Goal: Task Accomplishment & Management: Use online tool/utility

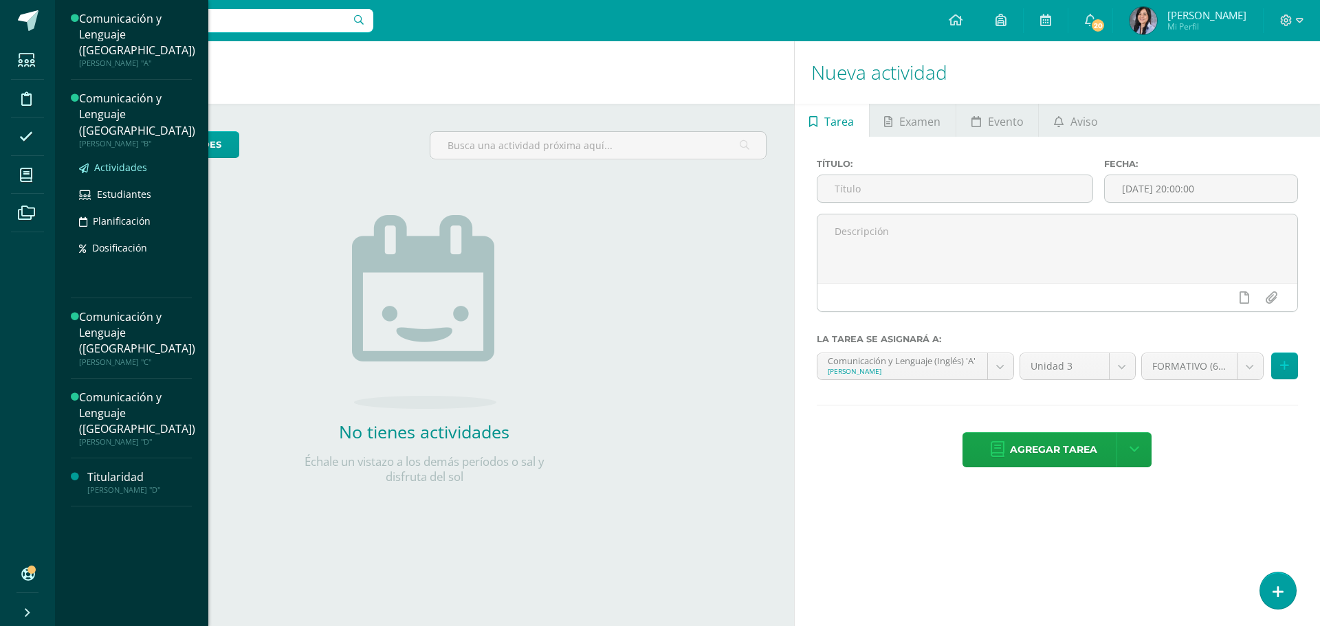
click at [124, 159] on link "Actividades" at bounding box center [137, 167] width 116 height 16
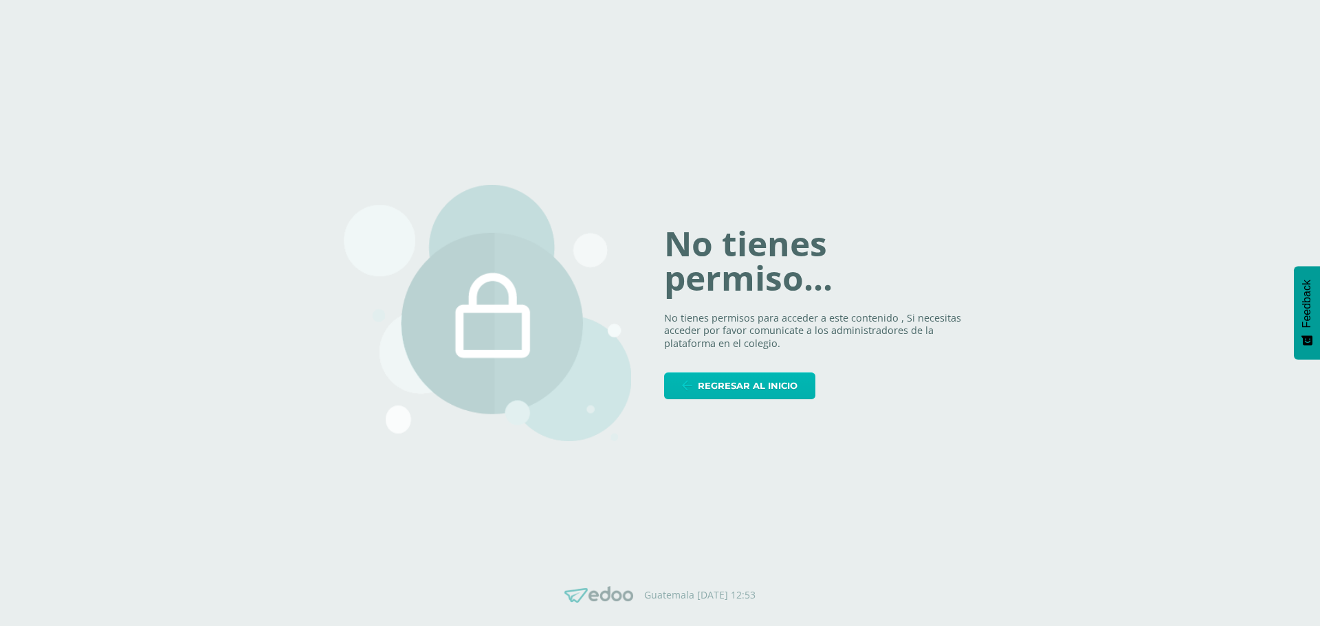
click at [755, 373] on span "Regresar al inicio" at bounding box center [748, 385] width 100 height 25
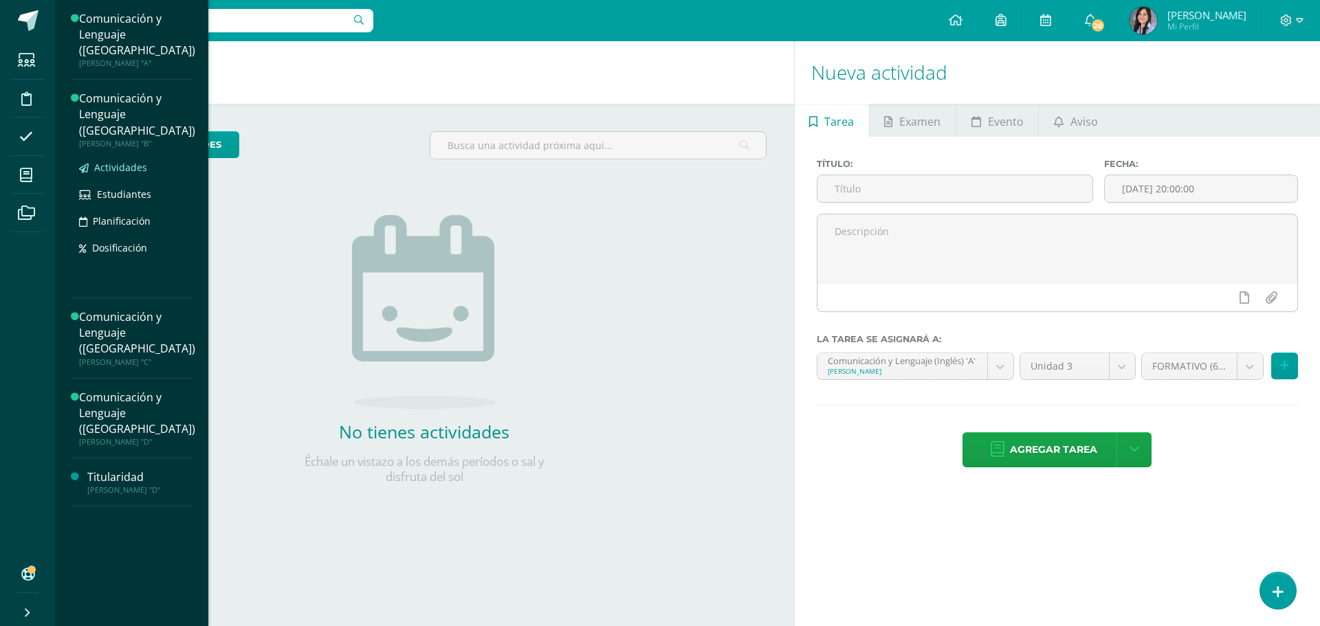
click at [138, 159] on link "Actividades" at bounding box center [137, 167] width 116 height 16
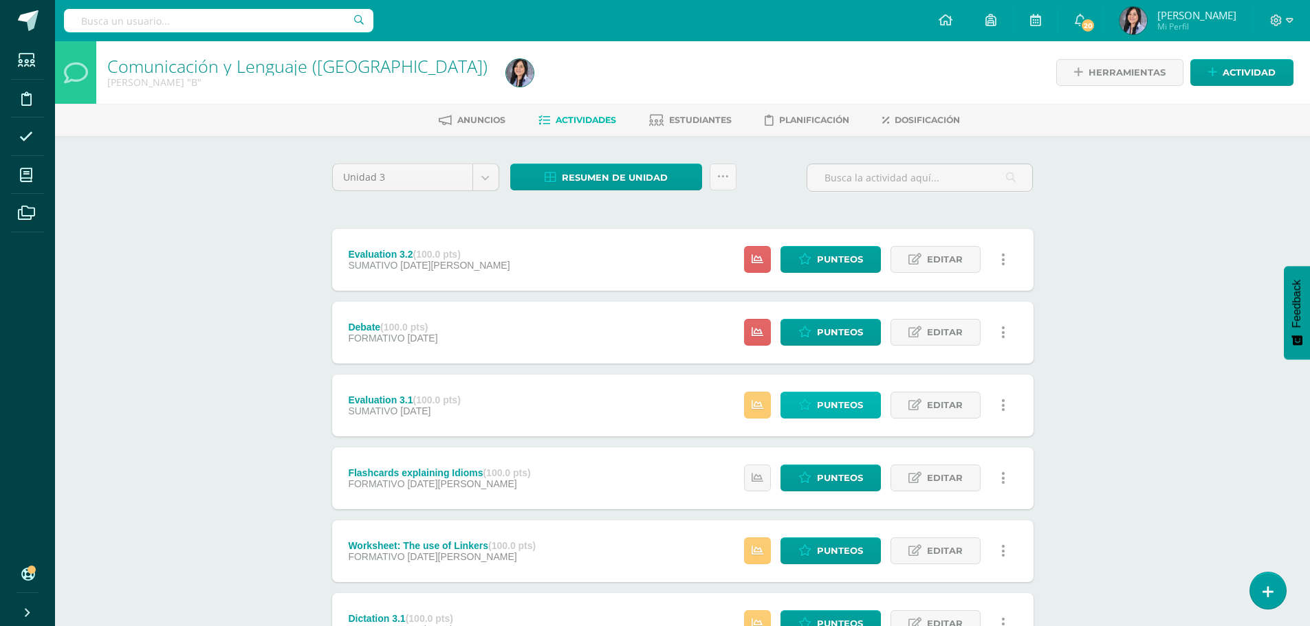
click at [803, 397] on link "Punteos" at bounding box center [830, 405] width 100 height 27
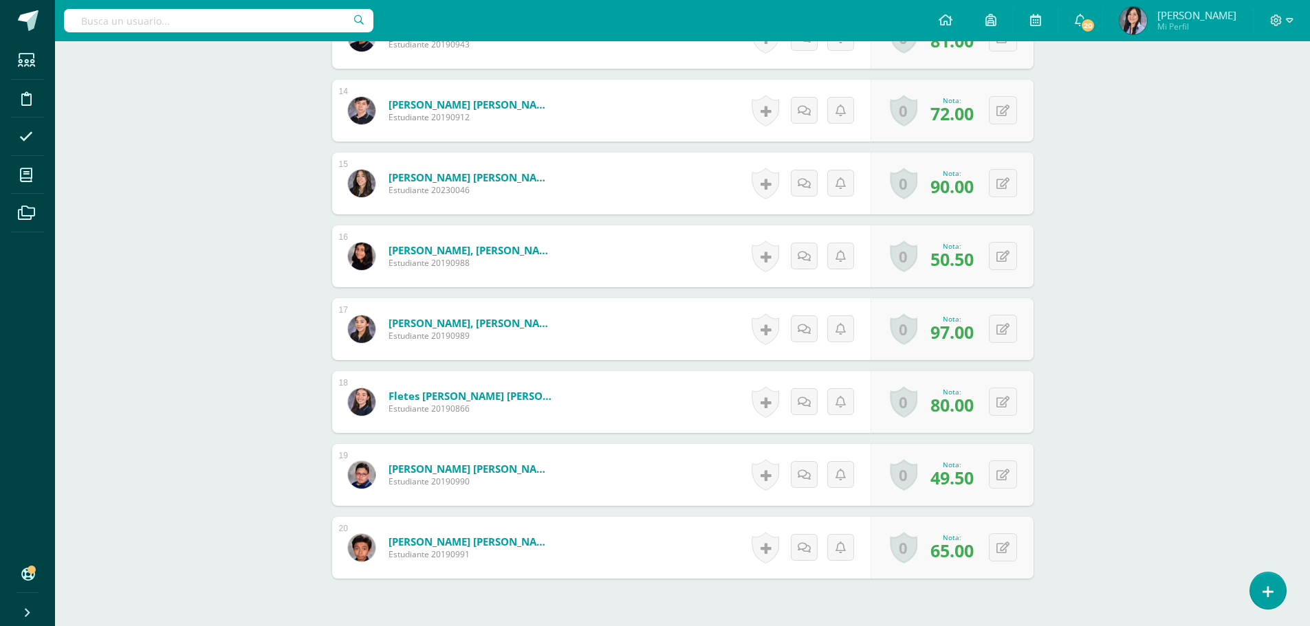
scroll to position [1505, 0]
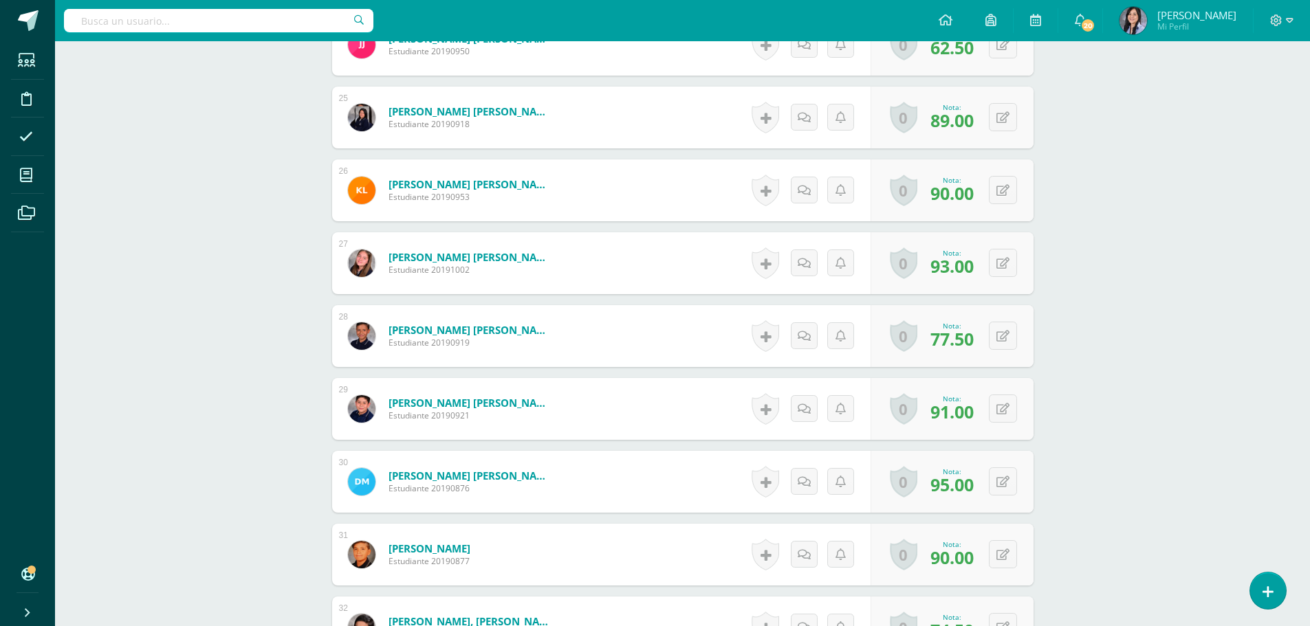
scroll to position [2607, 0]
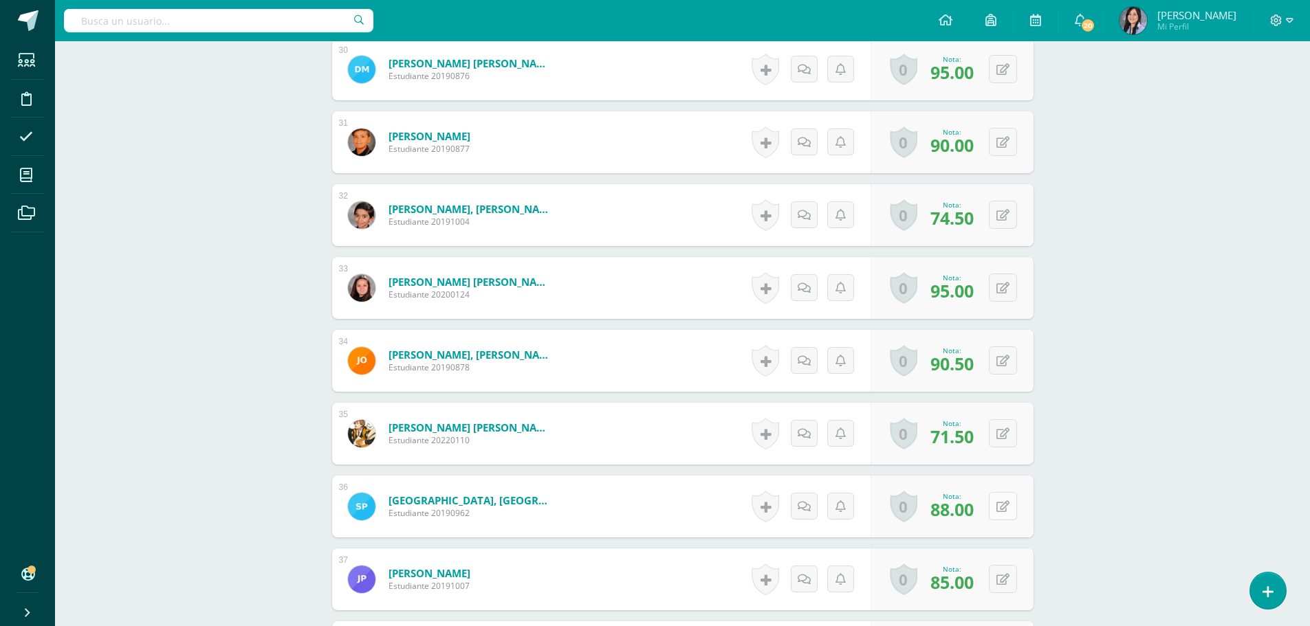
click at [1001, 498] on button at bounding box center [1003, 506] width 28 height 28
type input "95"
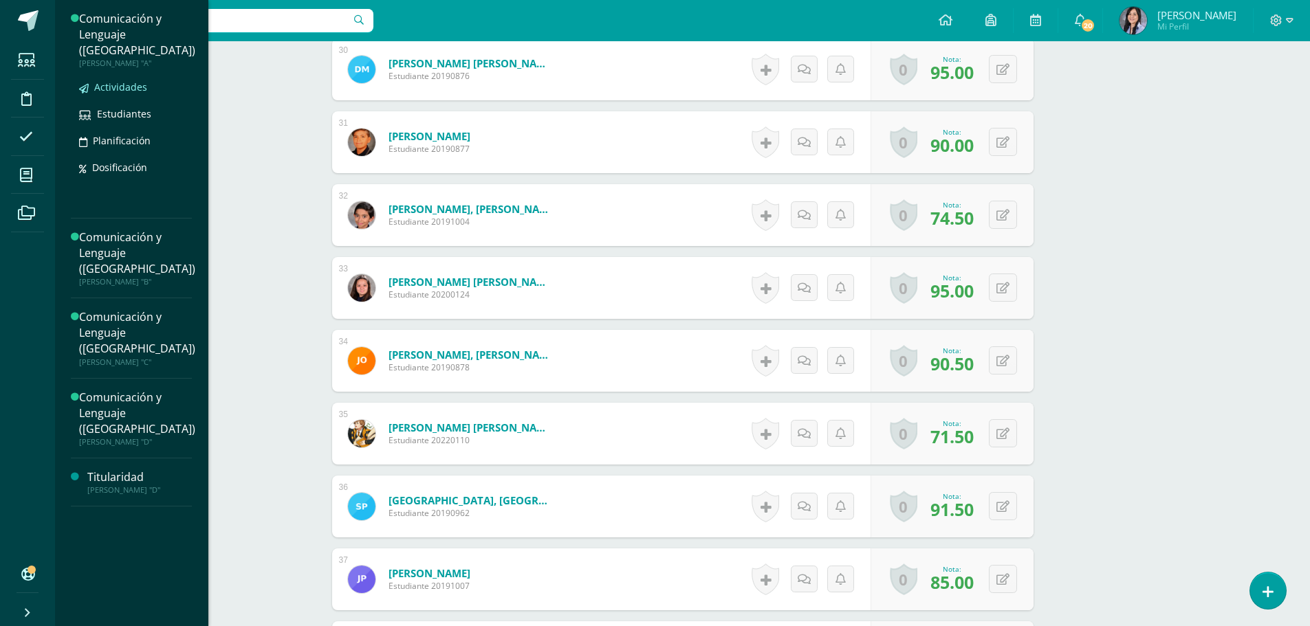
click at [114, 80] on span "Actividades" at bounding box center [120, 86] width 53 height 13
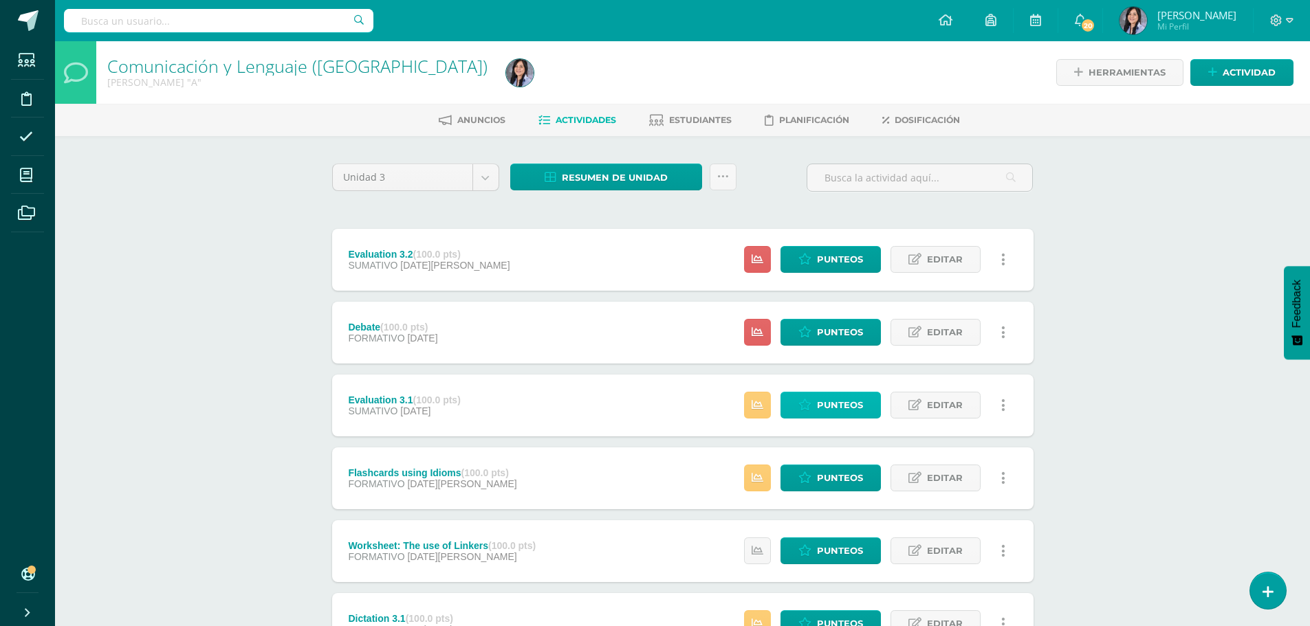
click at [795, 410] on link "Punteos" at bounding box center [830, 405] width 100 height 27
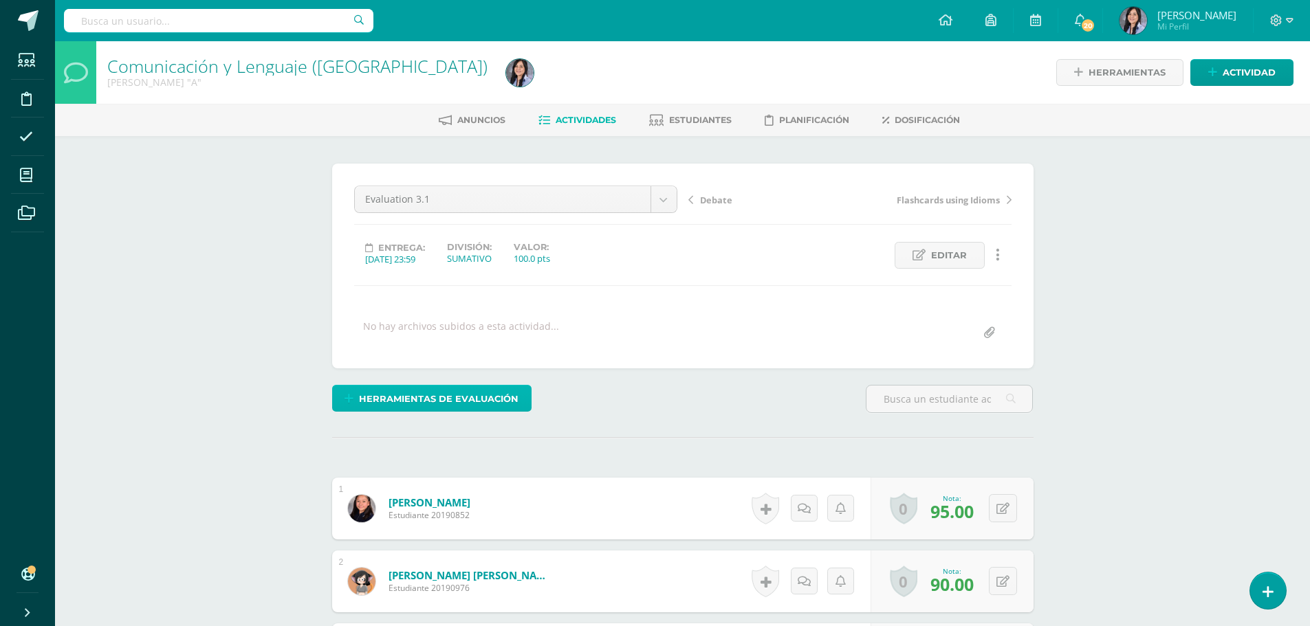
click at [449, 408] on span "Herramientas de evaluación" at bounding box center [438, 398] width 159 height 25
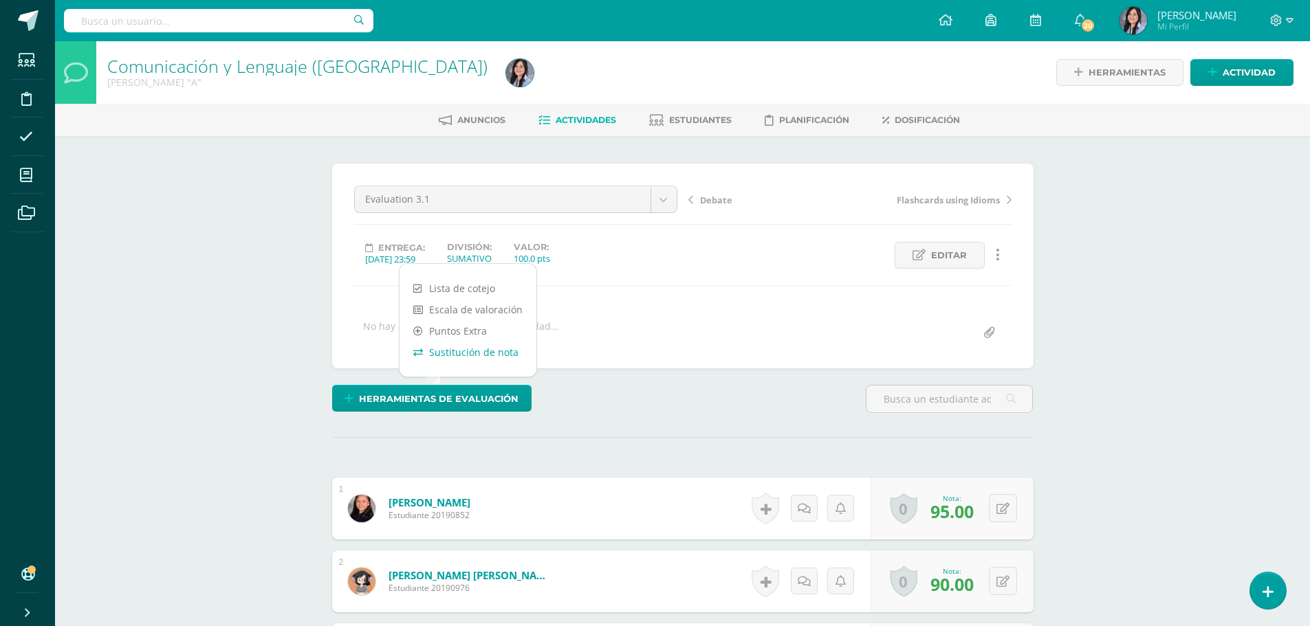
click at [476, 360] on link "Sustitución de nota" at bounding box center [467, 352] width 137 height 21
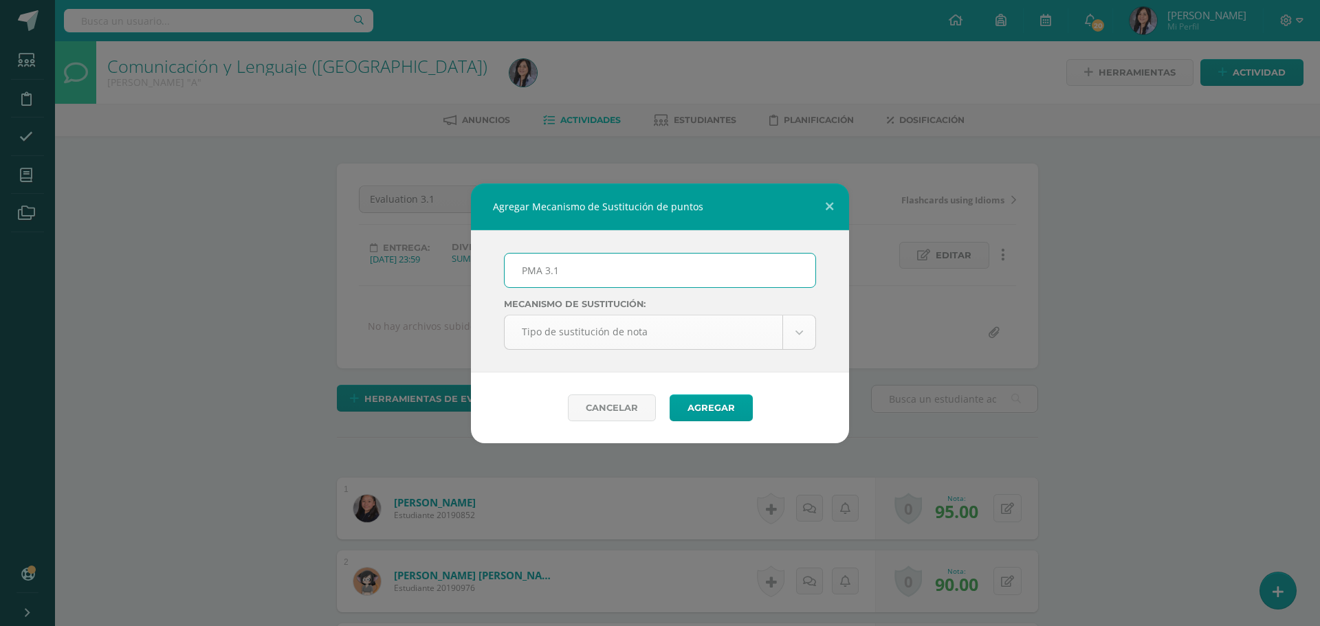
type input "PMA 3.1"
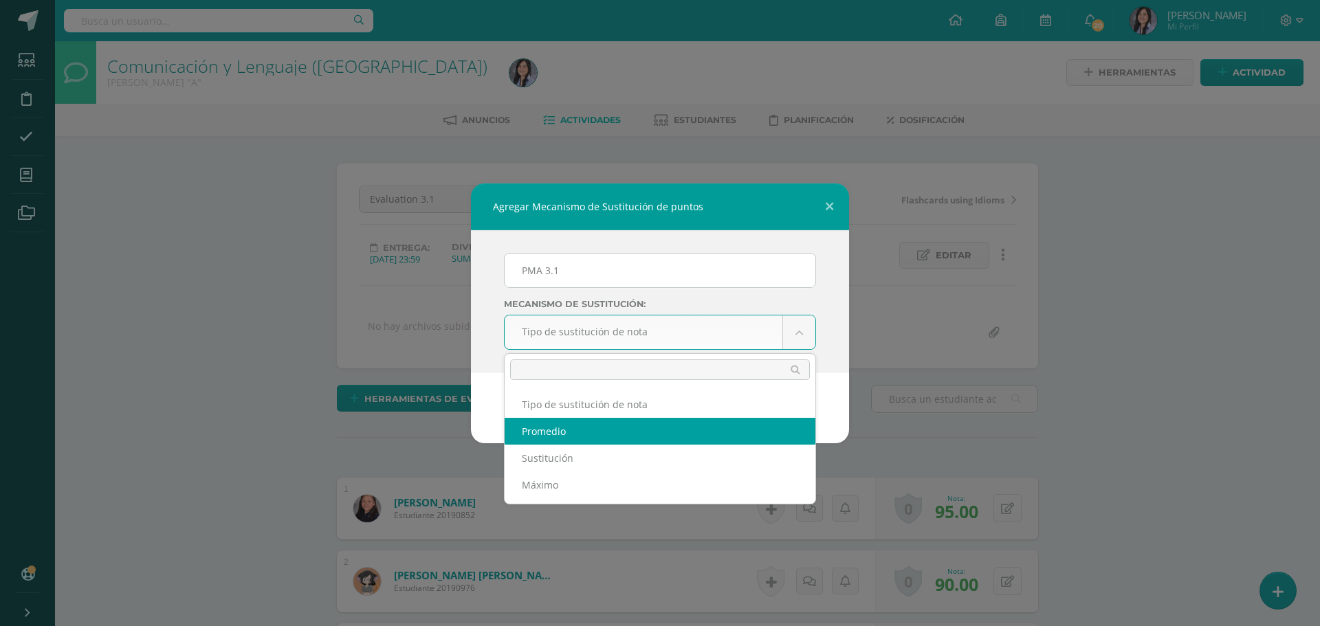
select select "average"
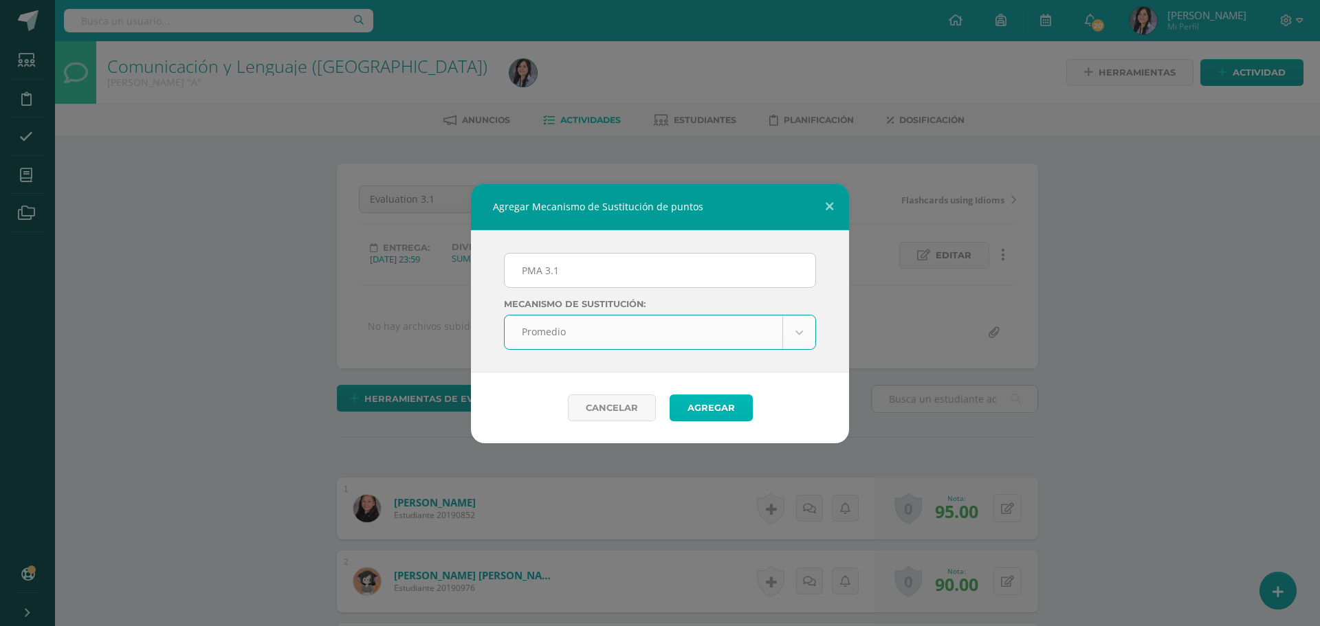
click at [736, 405] on button "Agregar" at bounding box center [711, 408] width 83 height 27
